Goal: Complete application form: Complete application form

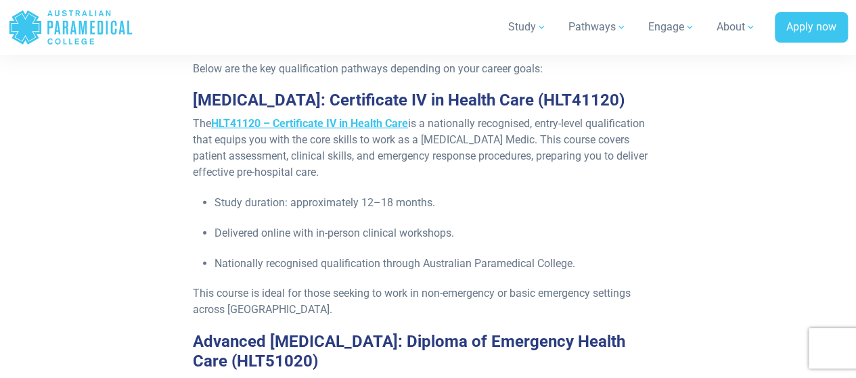
scroll to position [1500, 0]
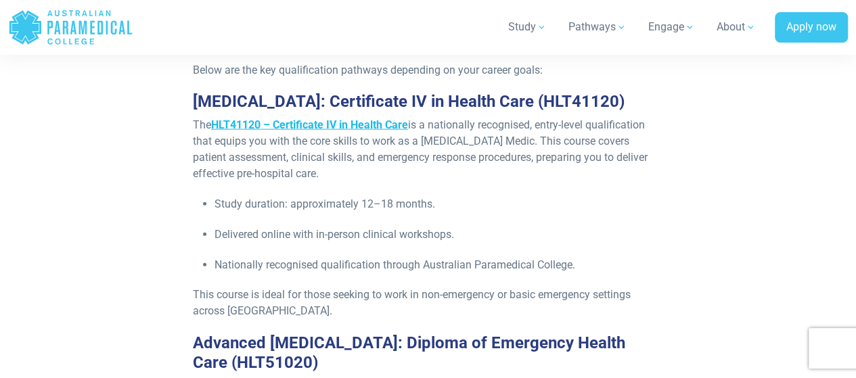
click at [336, 118] on strong "HLT41120 – Certificate IV in Health Care" at bounding box center [309, 124] width 197 height 13
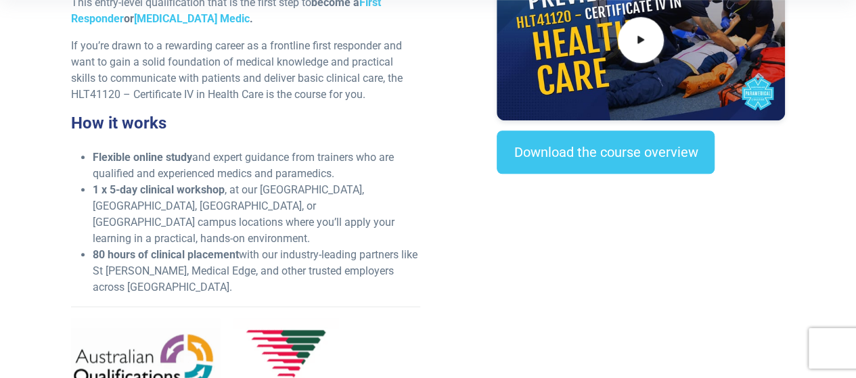
scroll to position [495, 0]
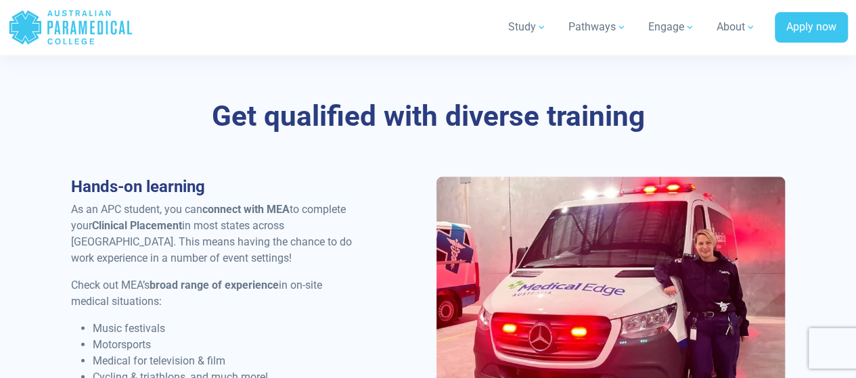
scroll to position [1328, 0]
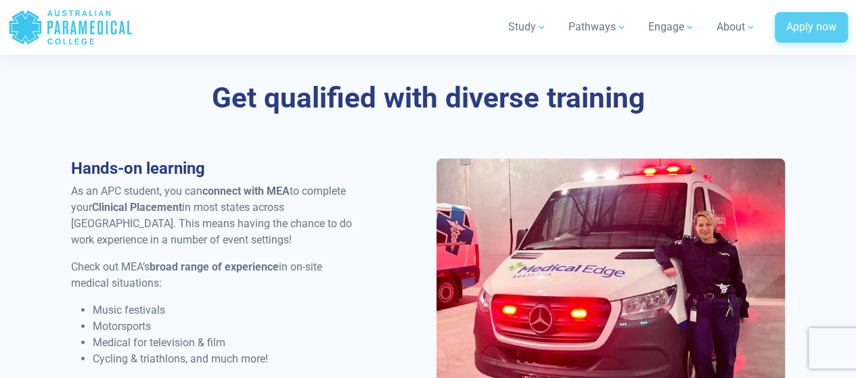
click at [816, 21] on link "Apply now" at bounding box center [811, 27] width 73 height 31
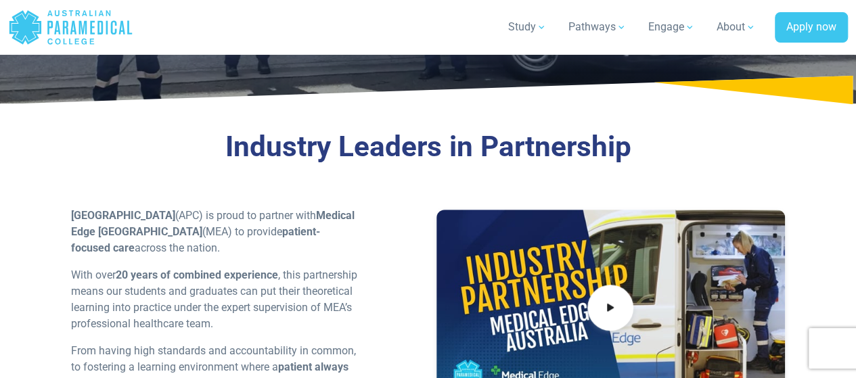
scroll to position [0, 0]
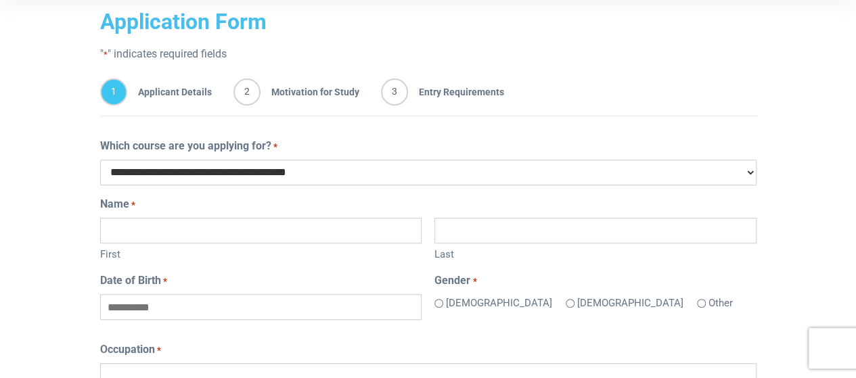
scroll to position [237, 0]
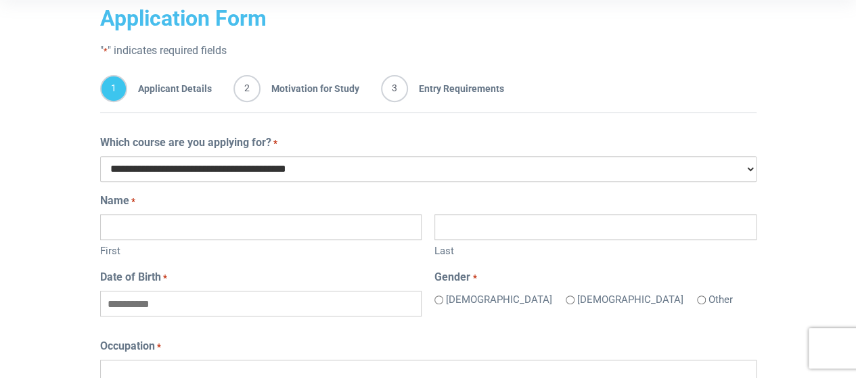
drag, startPoint x: 683, startPoint y: 164, endPoint x: 753, endPoint y: 173, distance: 70.3
click at [753, 173] on select "**********" at bounding box center [428, 169] width 656 height 26
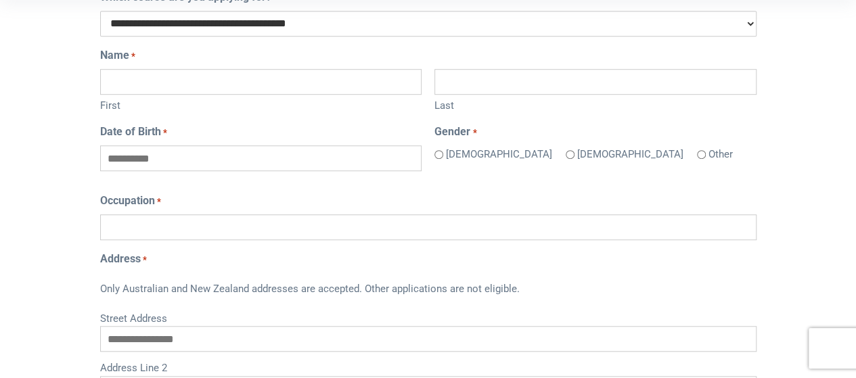
scroll to position [233, 0]
